Goal: Entertainment & Leisure: Browse casually

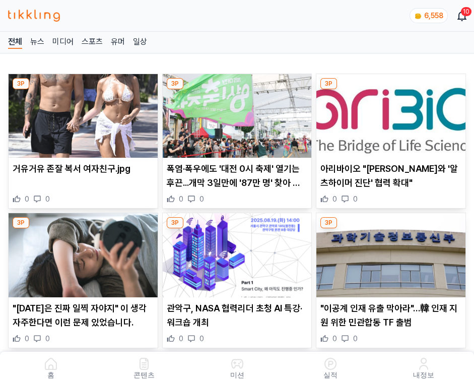
click at [393, 113] on img at bounding box center [391, 116] width 149 height 84
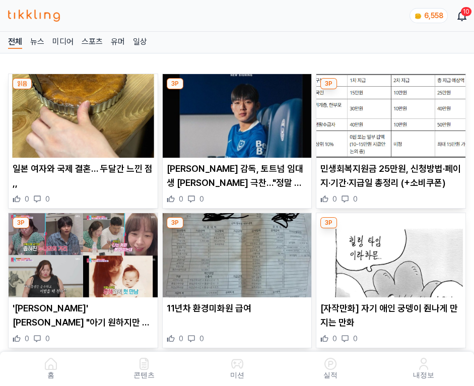
click at [393, 113] on img at bounding box center [391, 116] width 149 height 84
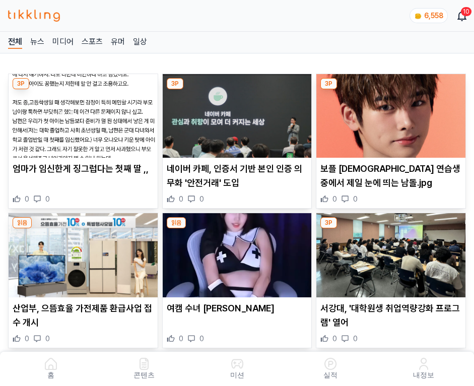
click at [393, 113] on img at bounding box center [391, 116] width 149 height 84
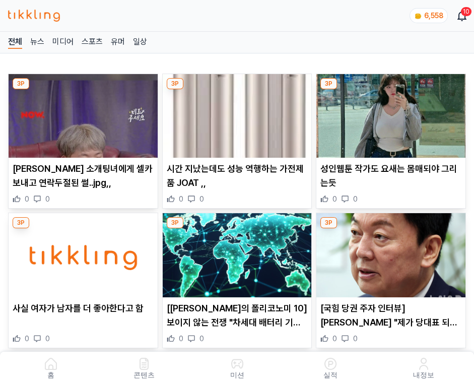
click at [393, 113] on img at bounding box center [391, 116] width 149 height 84
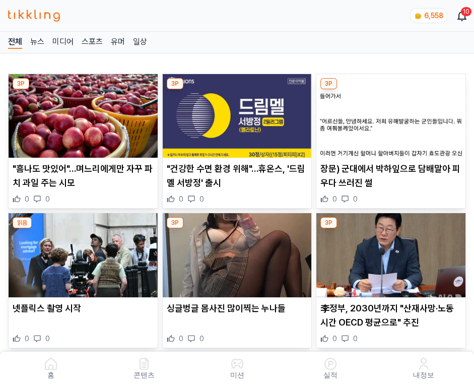
click at [393, 113] on img at bounding box center [391, 116] width 149 height 84
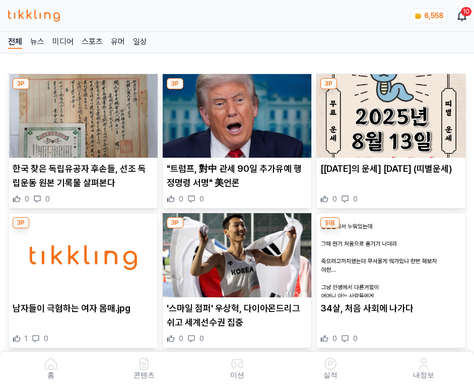
click at [393, 113] on img at bounding box center [391, 116] width 149 height 84
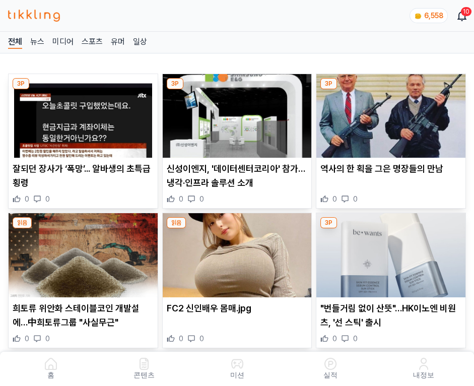
click at [393, 113] on img at bounding box center [391, 116] width 149 height 84
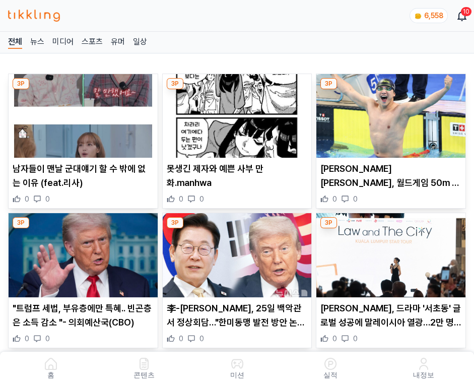
click at [393, 113] on img at bounding box center [391, 116] width 149 height 84
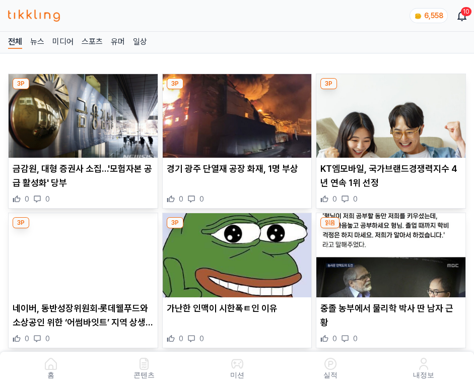
click at [393, 113] on img at bounding box center [391, 116] width 149 height 84
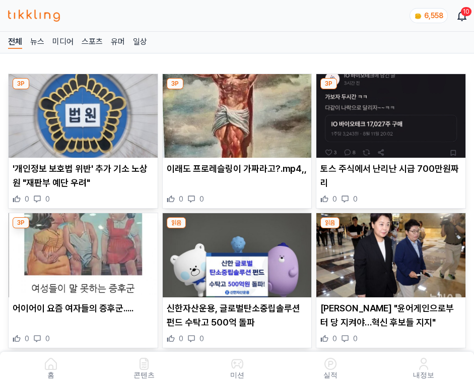
click at [393, 113] on img at bounding box center [391, 116] width 149 height 84
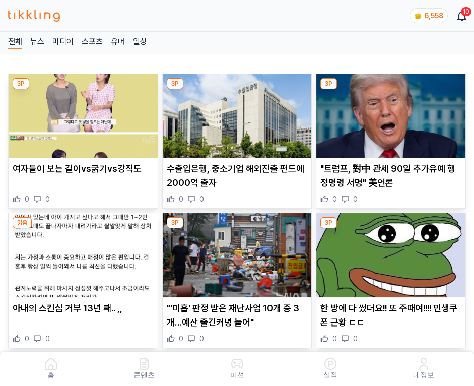
click at [393, 113] on img at bounding box center [391, 116] width 149 height 84
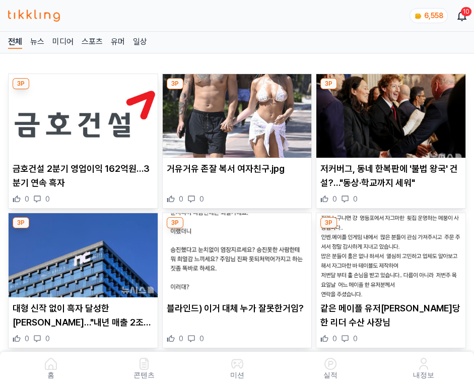
click at [393, 113] on img at bounding box center [391, 116] width 149 height 84
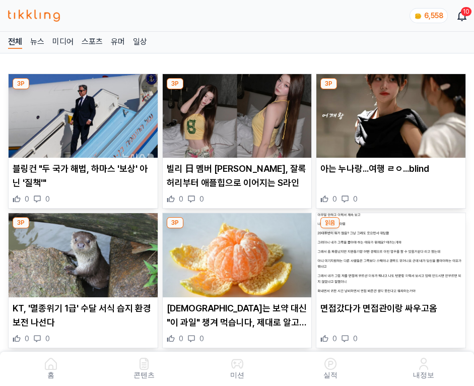
click at [393, 113] on img at bounding box center [391, 116] width 149 height 84
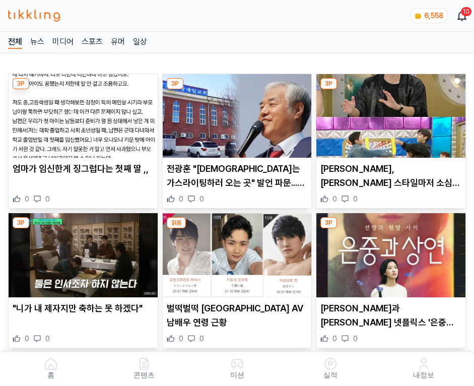
click at [393, 113] on img at bounding box center [391, 116] width 149 height 84
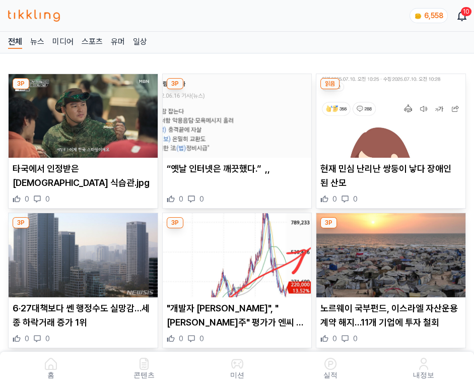
click at [393, 113] on img at bounding box center [391, 116] width 149 height 84
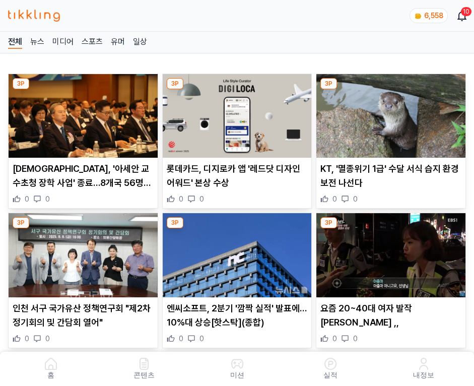
click at [393, 113] on img at bounding box center [391, 116] width 149 height 84
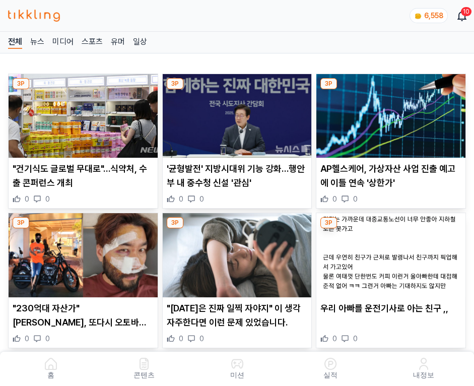
click at [393, 113] on img at bounding box center [391, 116] width 149 height 84
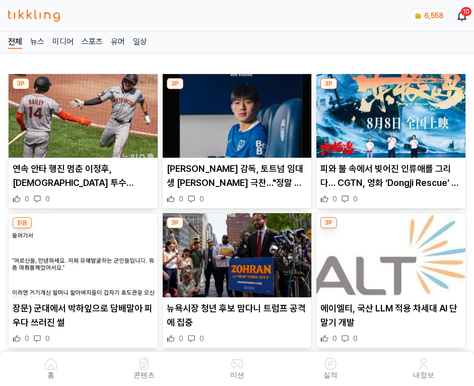
click at [393, 113] on img at bounding box center [391, 116] width 149 height 84
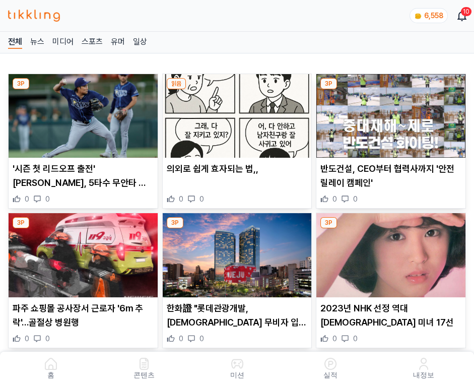
click at [393, 113] on img at bounding box center [391, 116] width 149 height 84
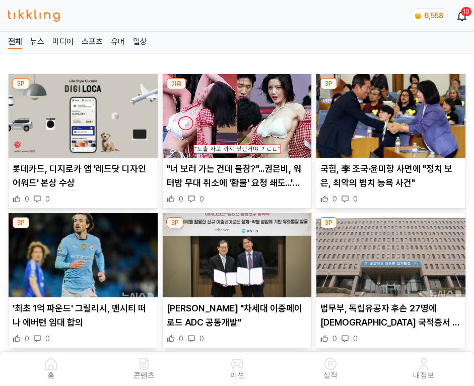
click at [393, 113] on img at bounding box center [391, 116] width 149 height 84
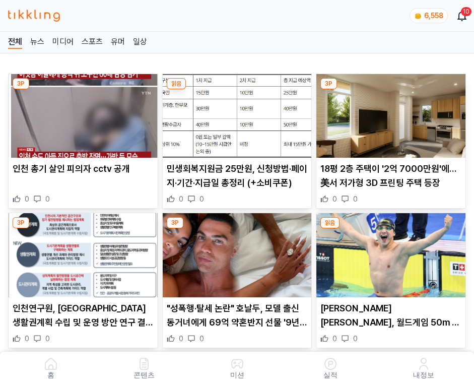
click at [393, 113] on img at bounding box center [391, 116] width 149 height 84
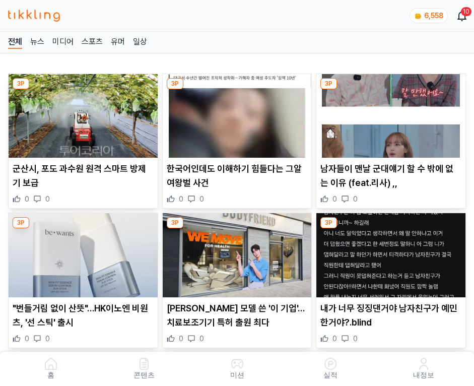
click at [393, 113] on img at bounding box center [391, 116] width 149 height 84
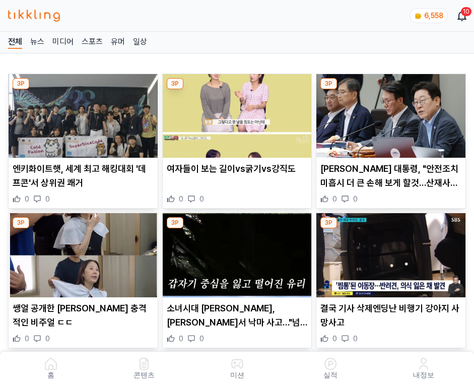
click at [393, 113] on img at bounding box center [391, 116] width 149 height 84
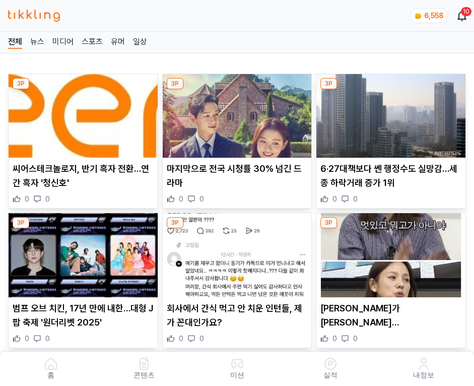
click at [393, 113] on img at bounding box center [391, 116] width 149 height 84
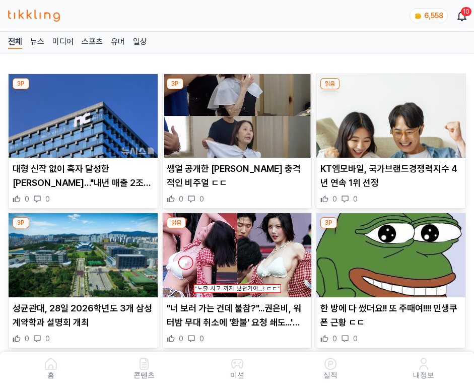
click at [393, 113] on img at bounding box center [391, 116] width 149 height 84
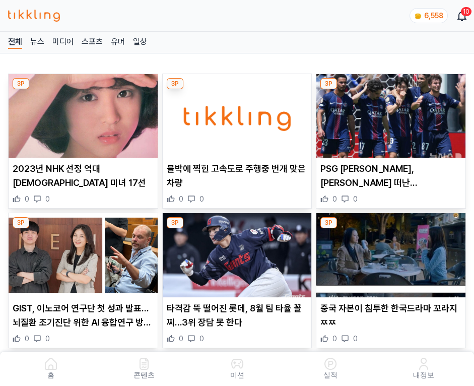
click at [393, 113] on img at bounding box center [391, 116] width 149 height 84
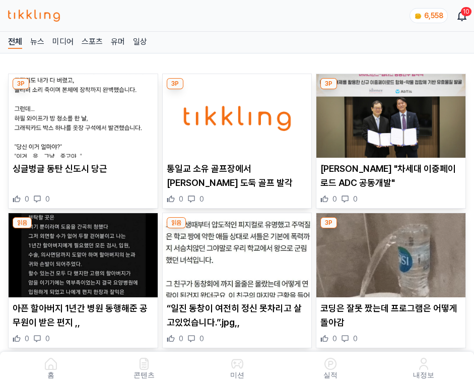
click at [393, 113] on img at bounding box center [391, 116] width 149 height 84
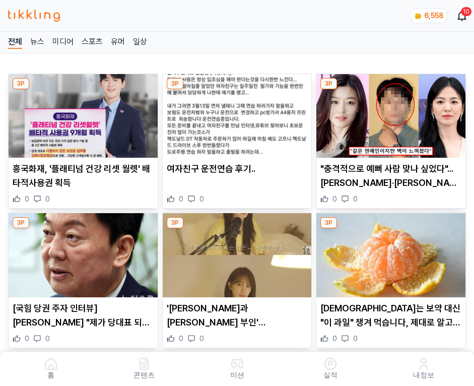
click at [393, 113] on img at bounding box center [391, 116] width 149 height 84
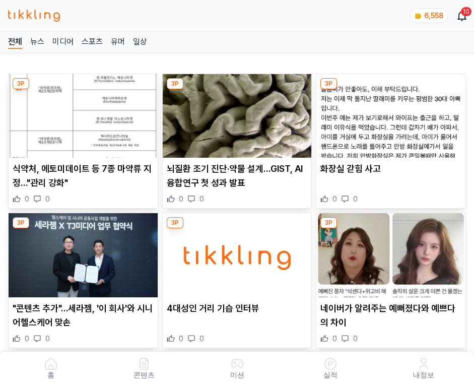
click at [393, 113] on img at bounding box center [391, 116] width 149 height 84
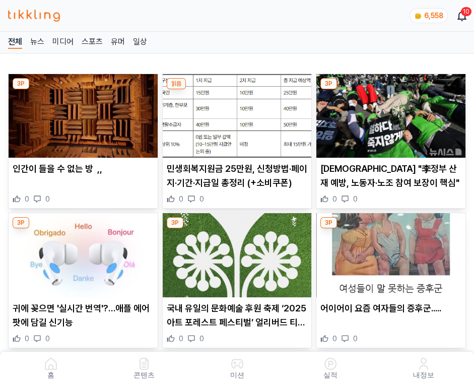
click at [393, 113] on img at bounding box center [391, 116] width 149 height 84
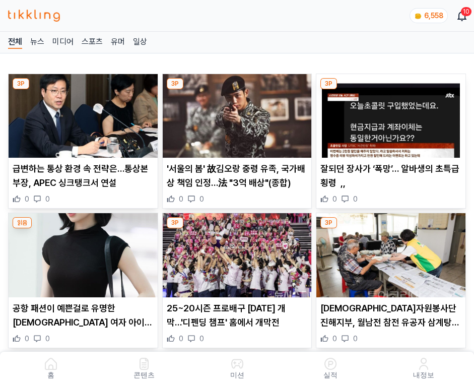
click at [393, 113] on img at bounding box center [391, 116] width 149 height 84
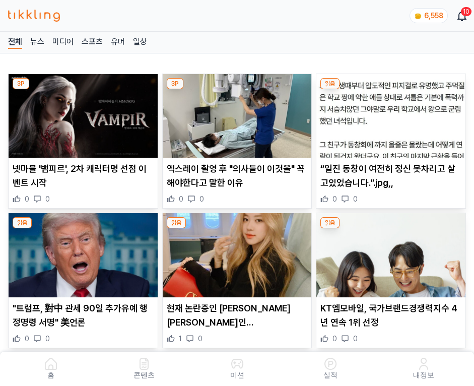
click at [393, 113] on img at bounding box center [391, 116] width 149 height 84
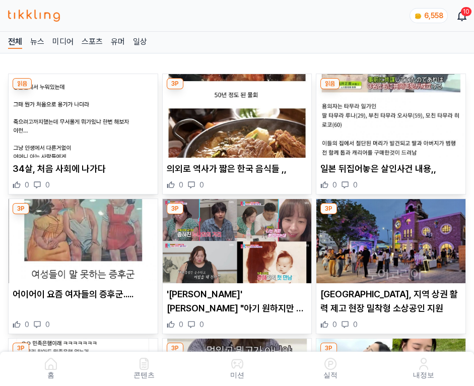
click at [393, 113] on img at bounding box center [391, 116] width 149 height 84
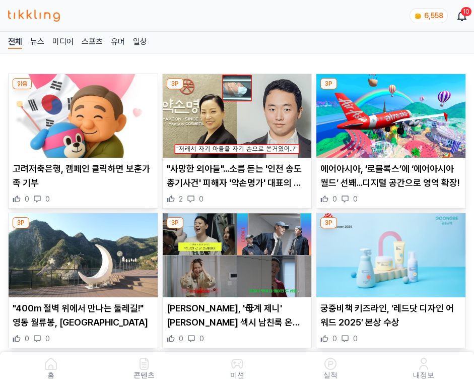
click at [393, 113] on img at bounding box center [391, 116] width 149 height 84
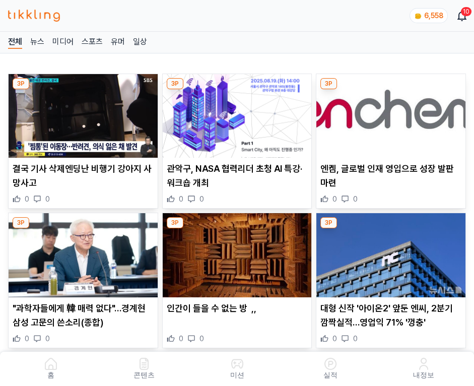
click at [393, 113] on img at bounding box center [391, 116] width 149 height 84
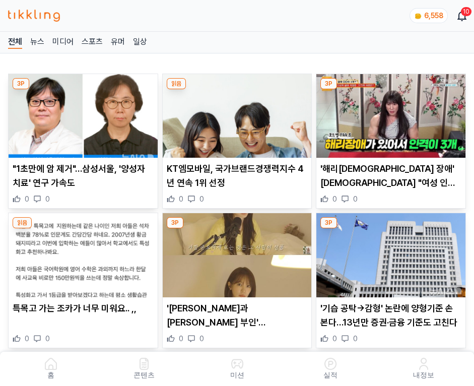
click at [393, 113] on img at bounding box center [391, 116] width 149 height 84
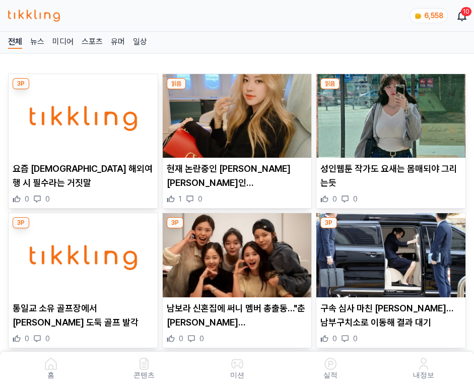
click at [393, 113] on img at bounding box center [391, 116] width 149 height 84
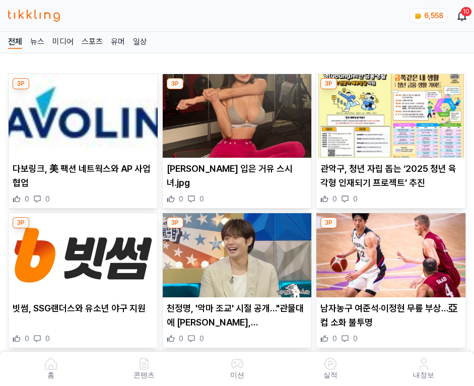
click at [393, 113] on img at bounding box center [391, 116] width 149 height 84
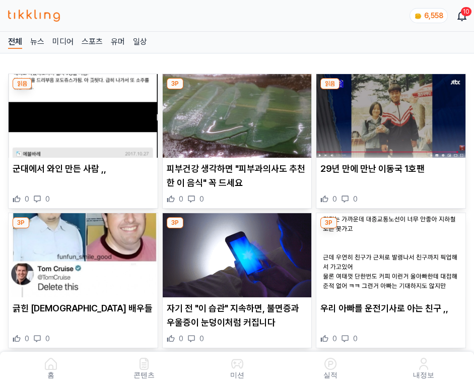
click at [393, 113] on img at bounding box center [391, 116] width 149 height 84
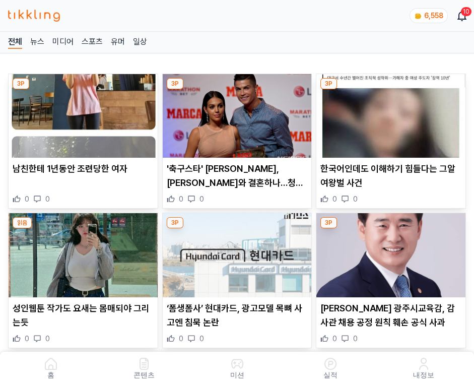
click at [393, 113] on img at bounding box center [391, 116] width 149 height 84
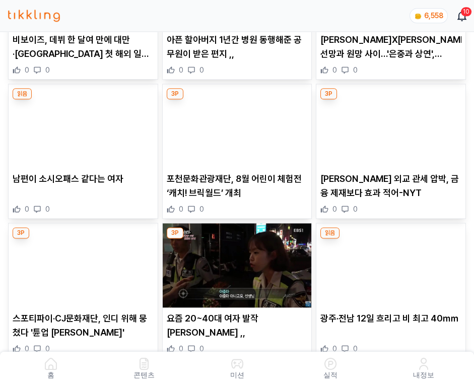
scroll to position [2026, 0]
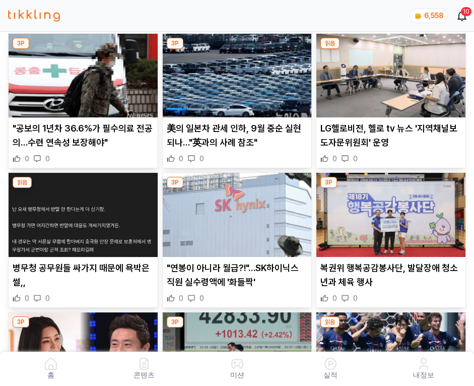
scroll to position [705, 0]
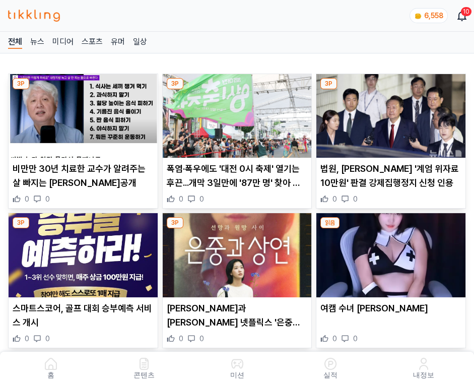
click at [393, 113] on img at bounding box center [391, 116] width 149 height 84
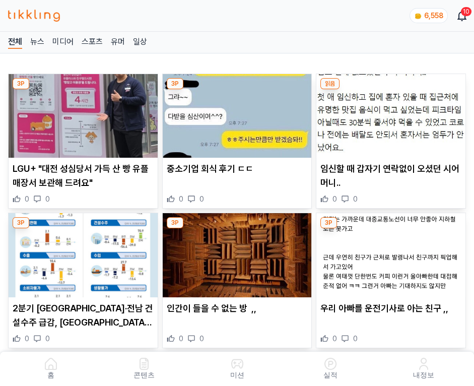
click at [393, 113] on img at bounding box center [391, 116] width 149 height 84
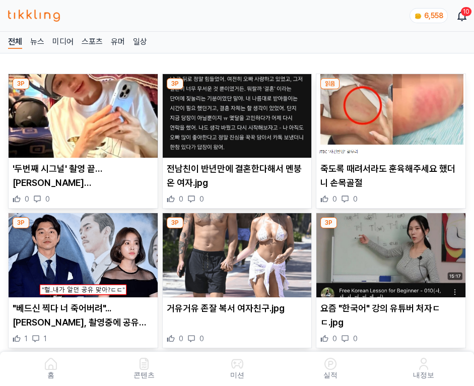
click at [393, 113] on img at bounding box center [391, 116] width 149 height 84
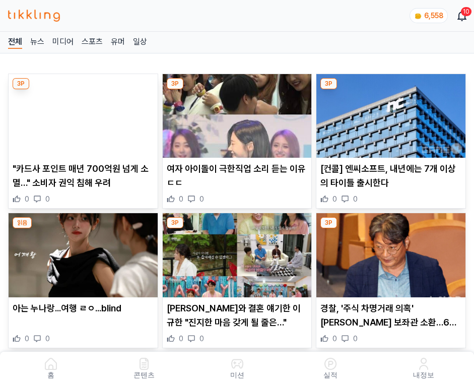
click at [393, 113] on img at bounding box center [391, 116] width 149 height 84
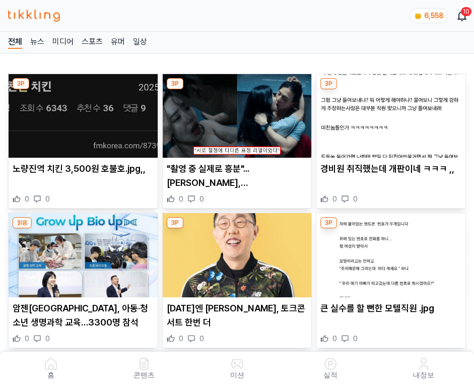
click at [393, 113] on img at bounding box center [391, 116] width 149 height 84
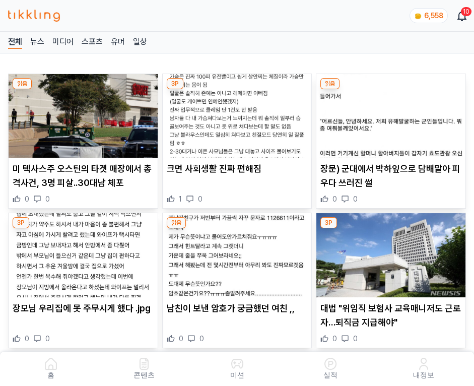
click at [393, 113] on img at bounding box center [391, 116] width 149 height 84
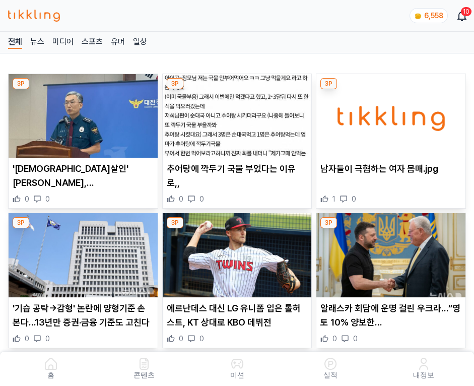
click at [393, 113] on img at bounding box center [391, 116] width 149 height 84
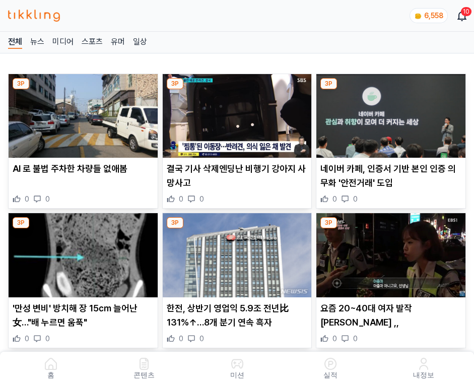
click at [393, 113] on img at bounding box center [391, 116] width 149 height 84
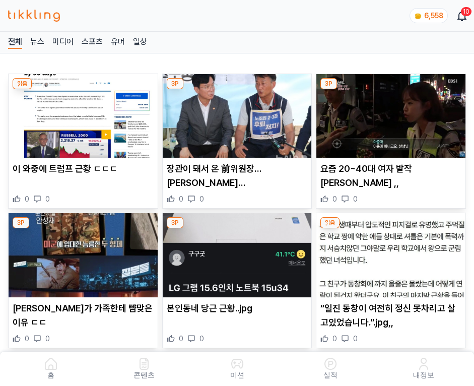
click at [393, 113] on img at bounding box center [391, 116] width 149 height 84
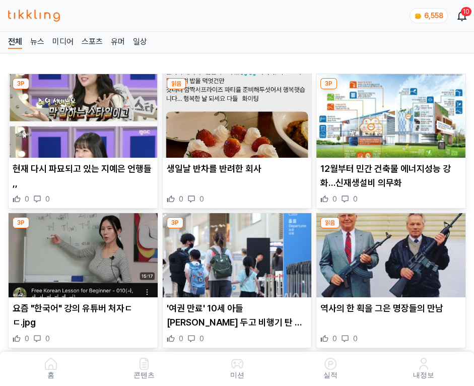
click at [393, 113] on img at bounding box center [391, 116] width 149 height 84
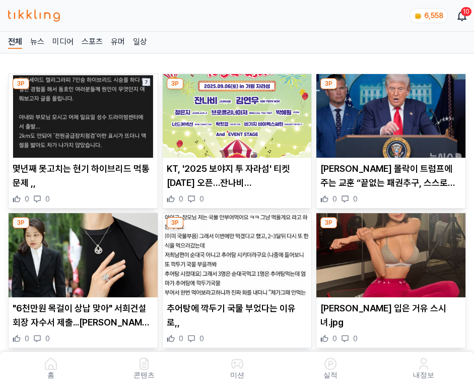
click at [393, 113] on img at bounding box center [391, 116] width 149 height 84
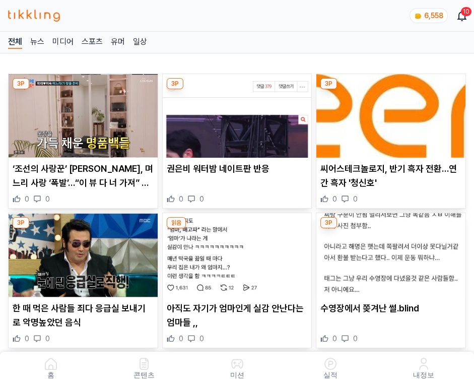
click at [393, 113] on img at bounding box center [391, 116] width 149 height 84
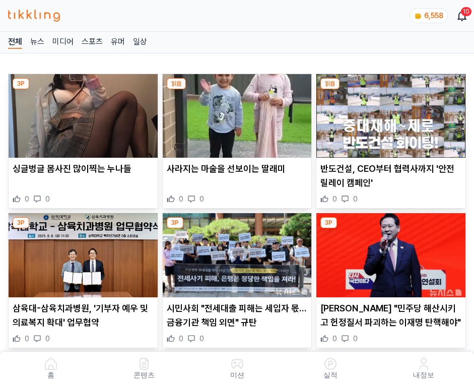
click at [393, 113] on img at bounding box center [391, 116] width 149 height 84
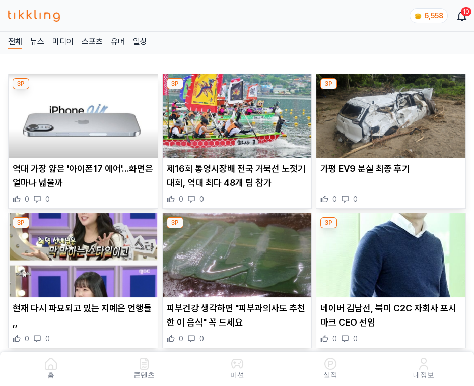
click at [393, 113] on img at bounding box center [391, 116] width 149 height 84
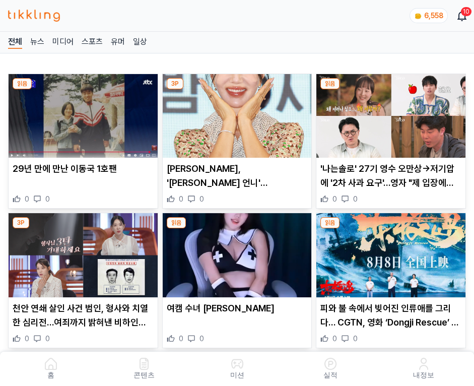
click at [393, 113] on img at bounding box center [391, 116] width 149 height 84
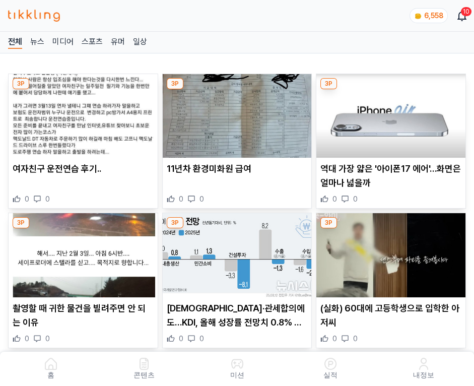
click at [393, 113] on img at bounding box center [391, 116] width 149 height 84
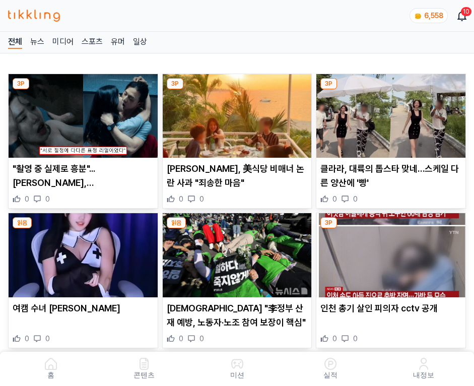
click at [393, 113] on img at bounding box center [391, 116] width 149 height 84
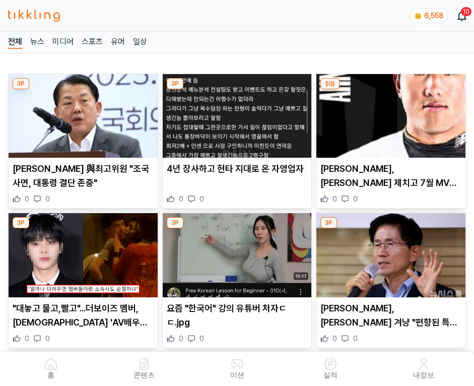
click at [393, 113] on img at bounding box center [391, 116] width 149 height 84
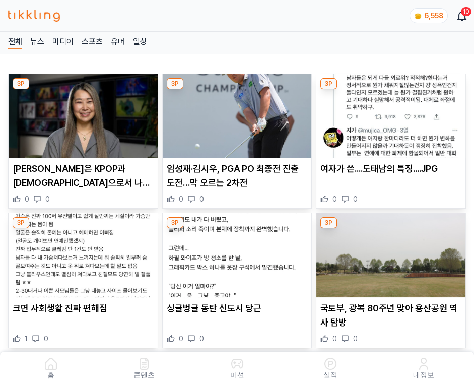
click at [393, 113] on img at bounding box center [391, 116] width 149 height 84
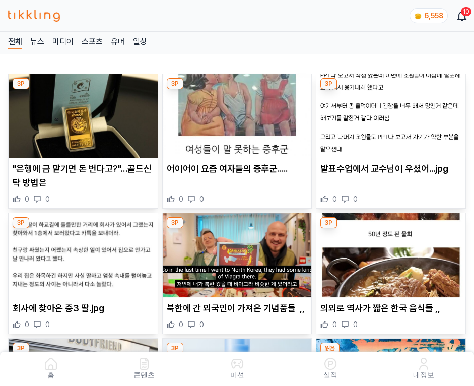
click at [393, 113] on img at bounding box center [391, 116] width 149 height 84
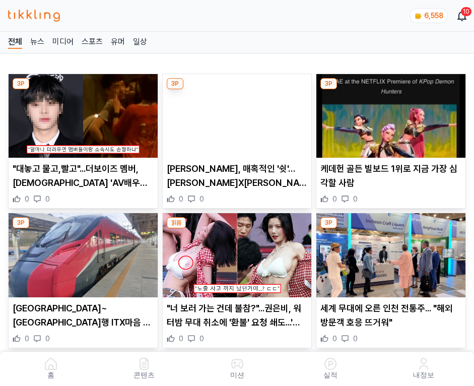
click at [393, 113] on img at bounding box center [391, 116] width 149 height 84
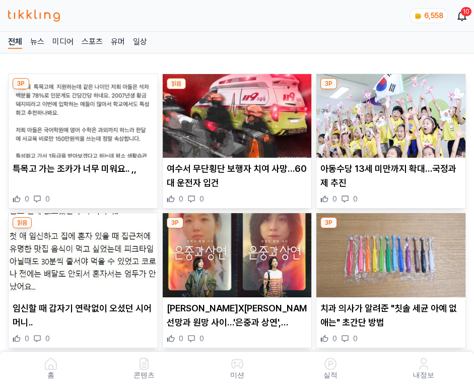
click at [393, 113] on img at bounding box center [391, 116] width 149 height 84
